Goal: Information Seeking & Learning: Learn about a topic

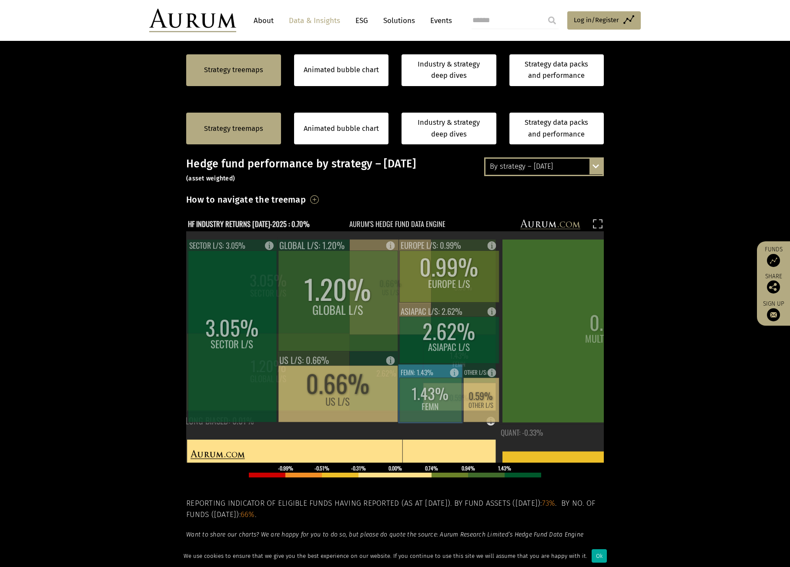
scroll to position [218, 0]
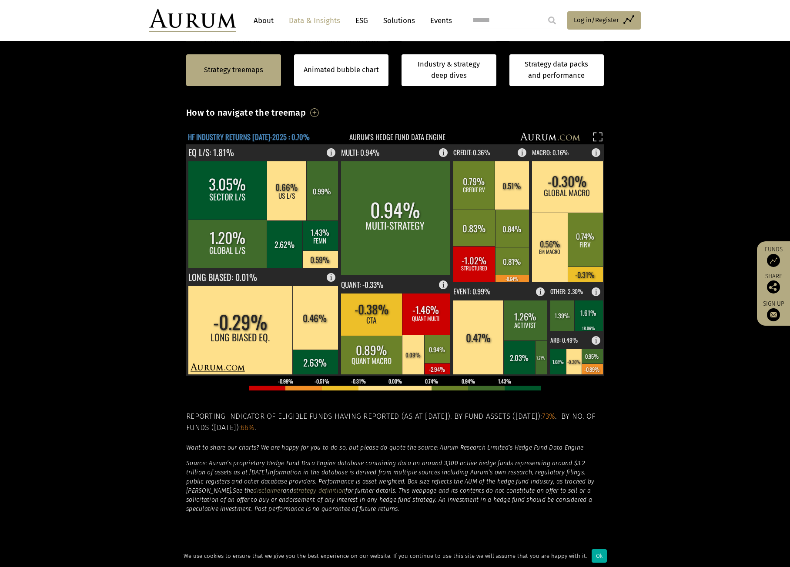
click at [272, 135] on text "HF INDUSTRY RETURNS [DATE]-2025 : 0.70%" at bounding box center [249, 136] width 122 height 11
click at [279, 139] on text "HF INDUSTRY RETURNS [DATE]-2025 : 0.70%" at bounding box center [249, 136] width 122 height 11
click at [306, 114] on h3 "How to navigate the treemap" at bounding box center [246, 112] width 120 height 15
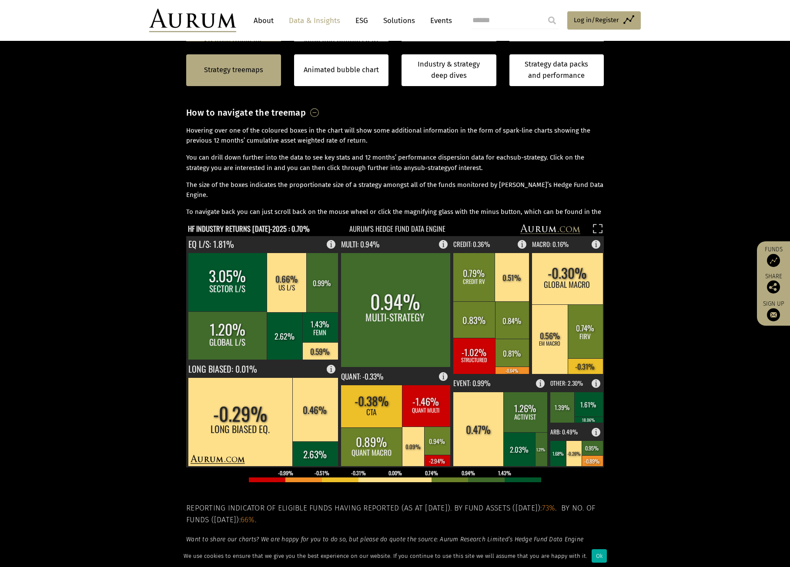
click at [306, 114] on h3 "How to navigate the treemap" at bounding box center [246, 112] width 120 height 15
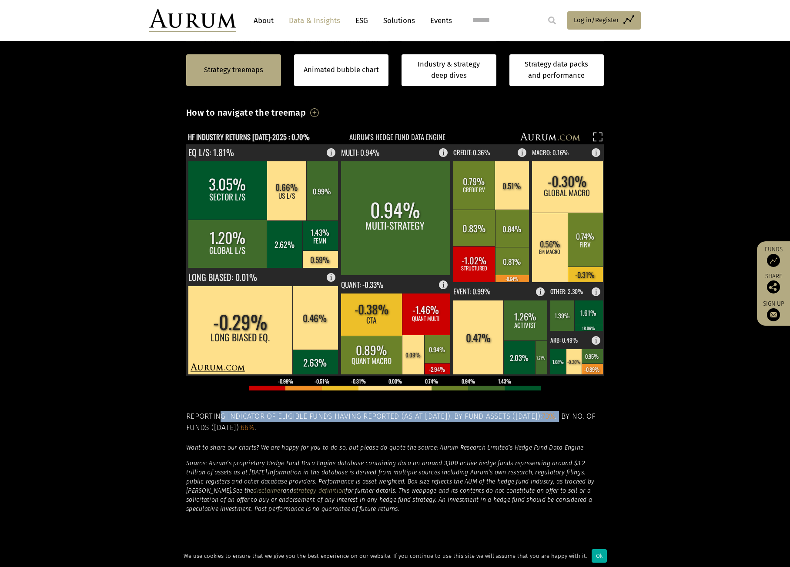
drag, startPoint x: 218, startPoint y: 417, endPoint x: 569, endPoint y: 416, distance: 350.7
click at [569, 416] on h5 "Reporting indicator of eligible funds having reported (as at 20-Aug-2025). By f…" at bounding box center [395, 422] width 418 height 23
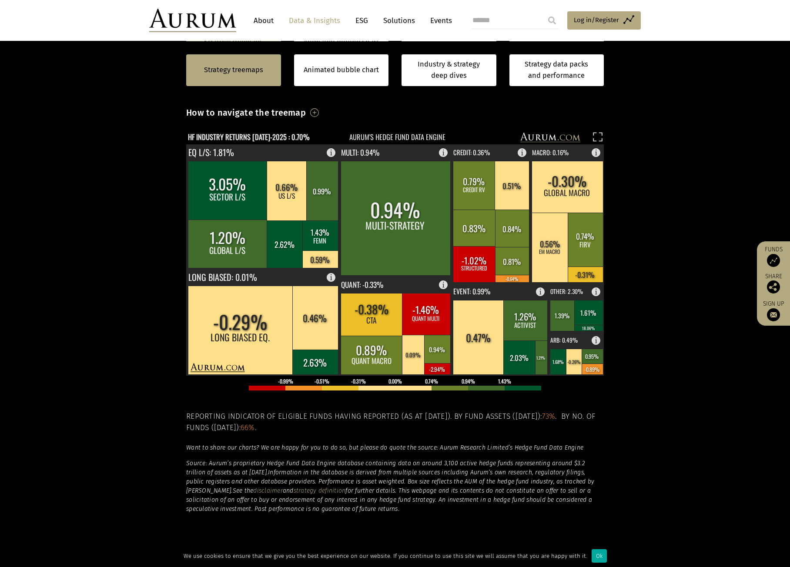
click at [604, 412] on div "By strategy – July 2025 By strategy – July 2025 By strategy – year to date 2016…" at bounding box center [395, 302] width 435 height 464
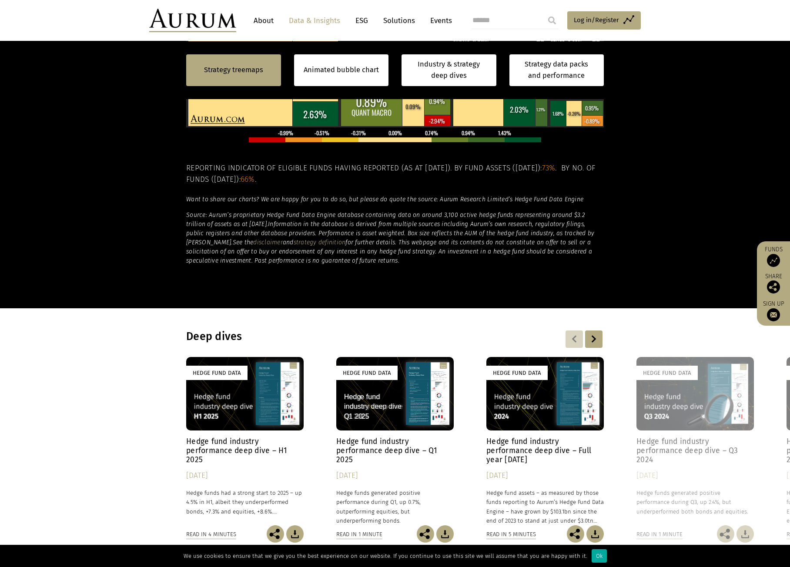
scroll to position [479, 0]
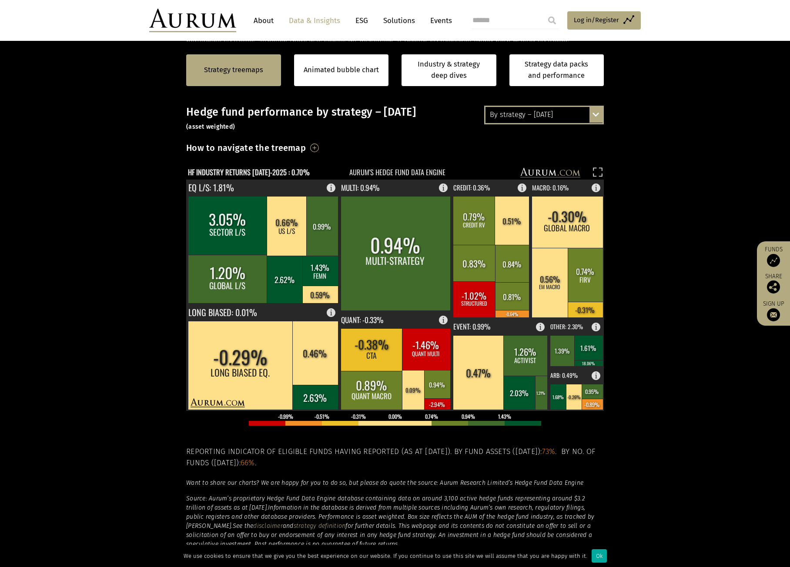
scroll to position [100, 0]
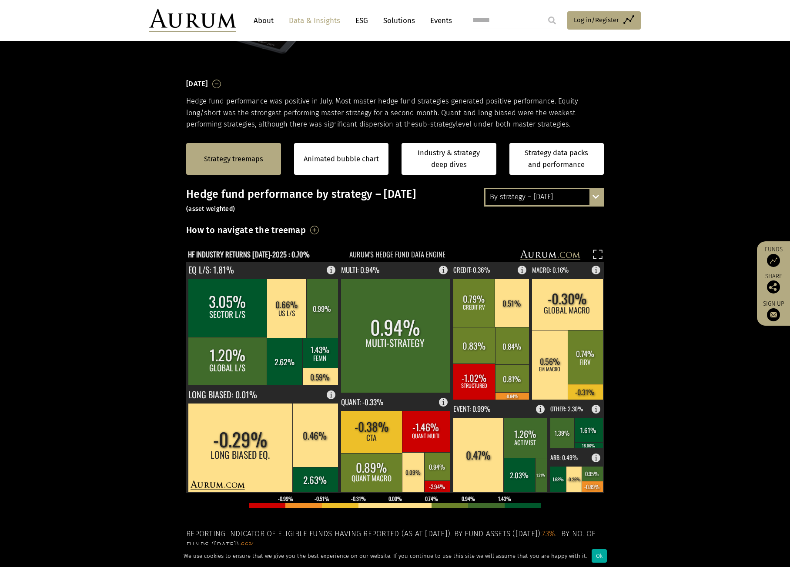
click at [588, 193] on div "By strategy – [DATE]" at bounding box center [544, 197] width 117 height 16
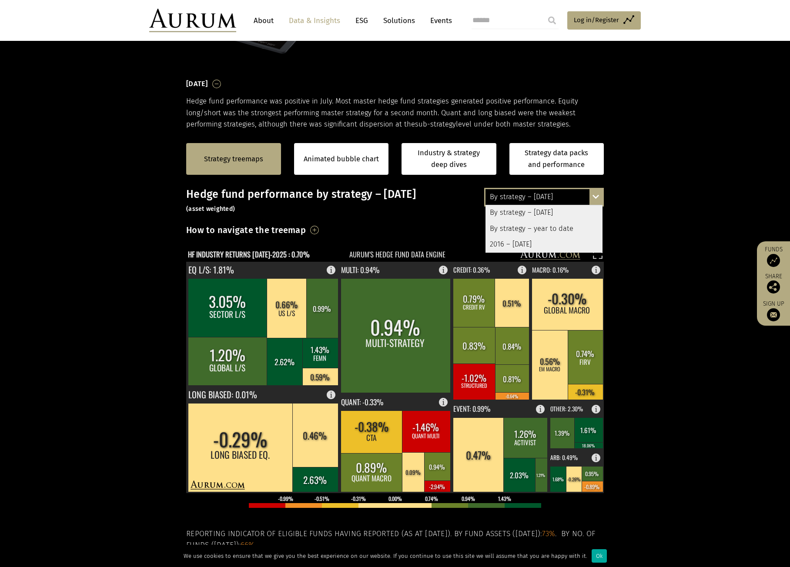
click at [556, 227] on div "By strategy – year to date" at bounding box center [544, 229] width 117 height 16
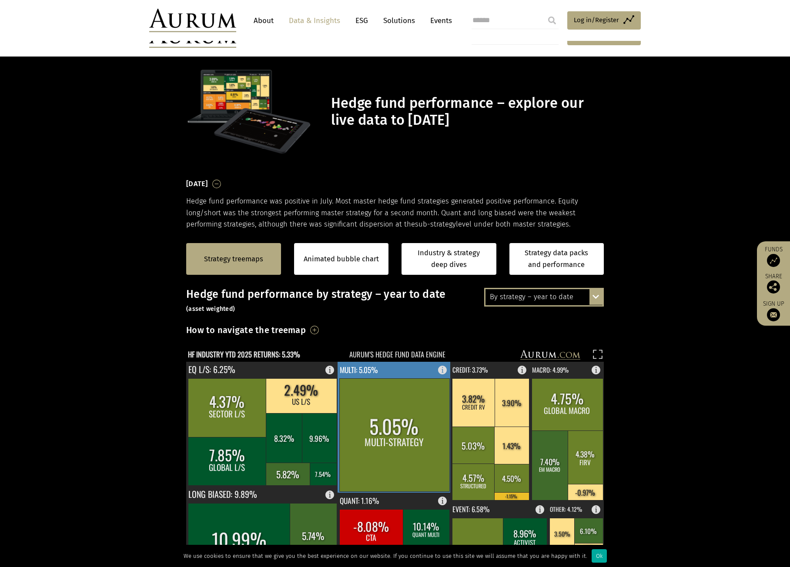
scroll to position [100, 0]
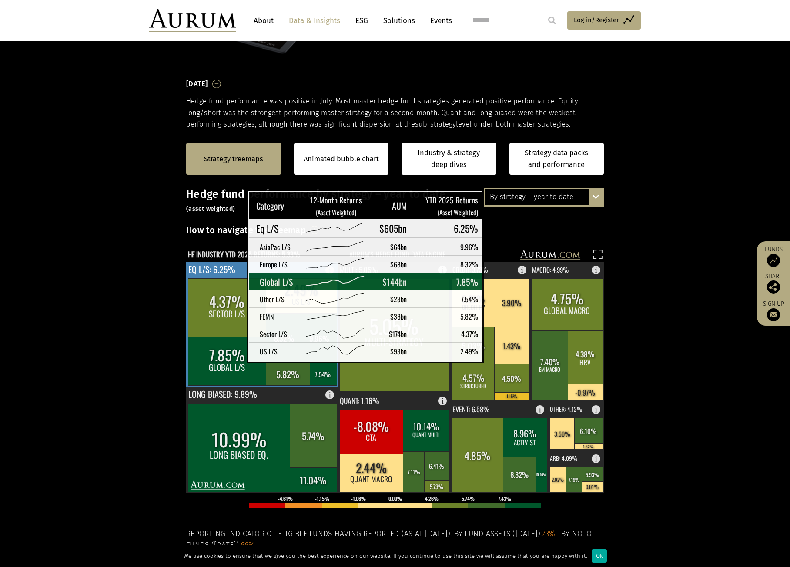
click at [225, 355] on rect at bounding box center [227, 361] width 79 height 48
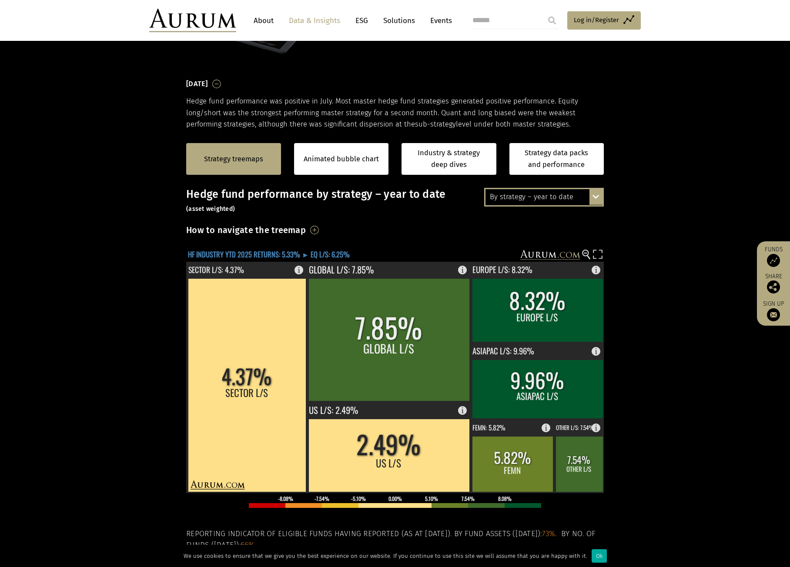
click at [274, 251] on text "HF INDUSTRY YTD 2025 RETURNS: 5.33% ► EQ L/S: 6.25%" at bounding box center [269, 254] width 162 height 11
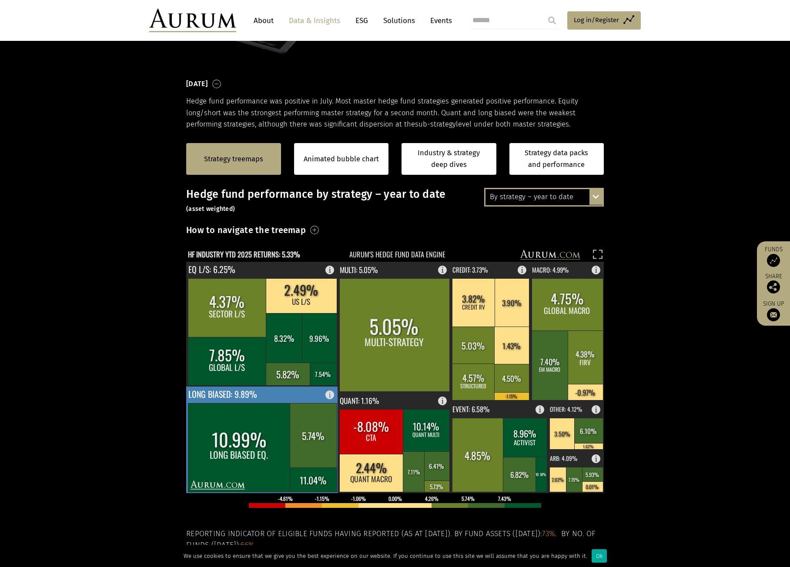
click at [240, 441] on rect at bounding box center [239, 447] width 103 height 89
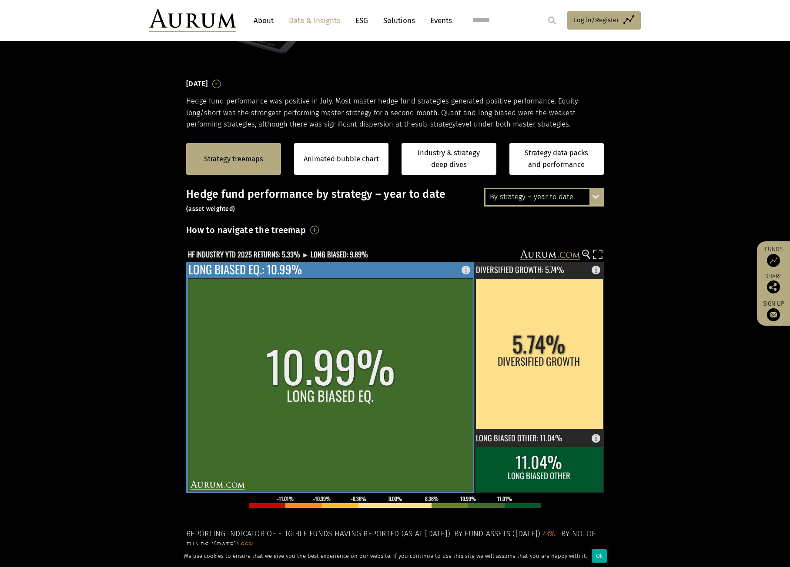
click at [277, 362] on rect at bounding box center [330, 385] width 285 height 214
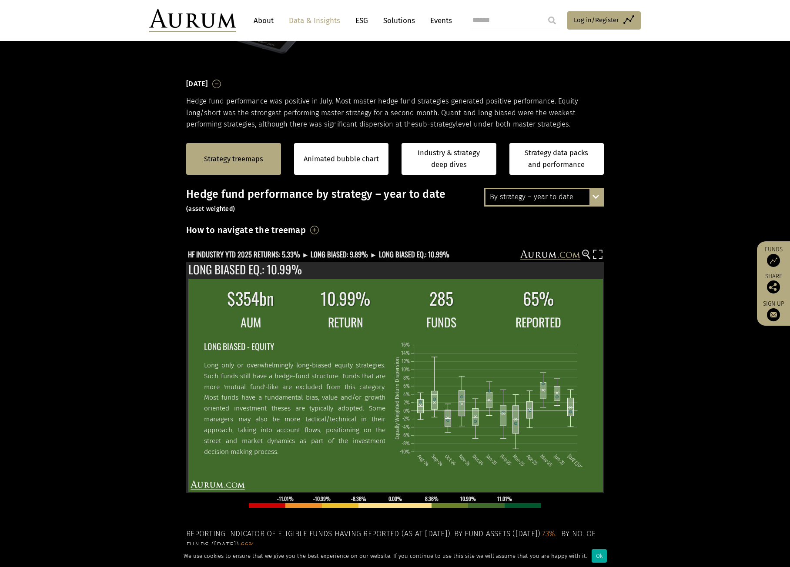
click at [141, 430] on section "Strategy treemaps Animated bubble chart Industry & strategy deep dives Strategy…" at bounding box center [395, 402] width 790 height 544
click at [597, 254] on rect at bounding box center [598, 256] width 12 height 12
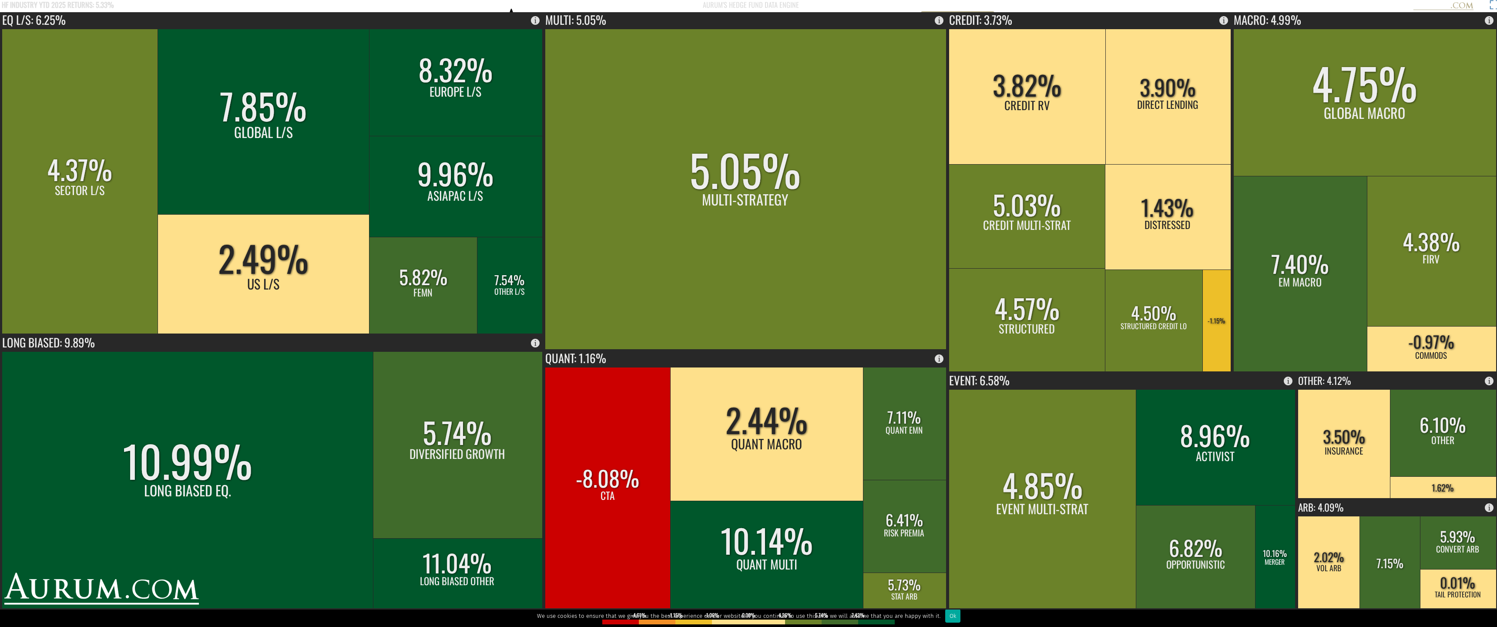
click at [790, 1] on rect at bounding box center [1491, 6] width 12 height 12
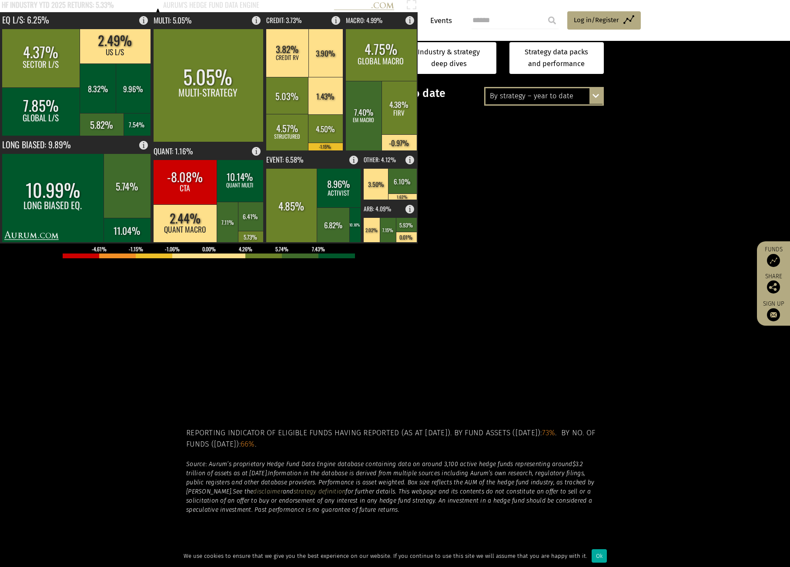
scroll to position [187, 0]
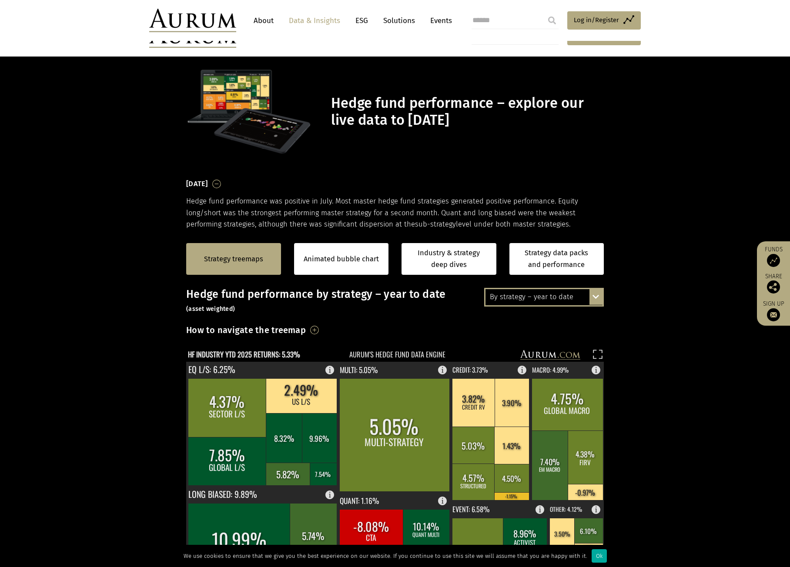
scroll to position [187, 0]
